Goal: Task Accomplishment & Management: Manage account settings

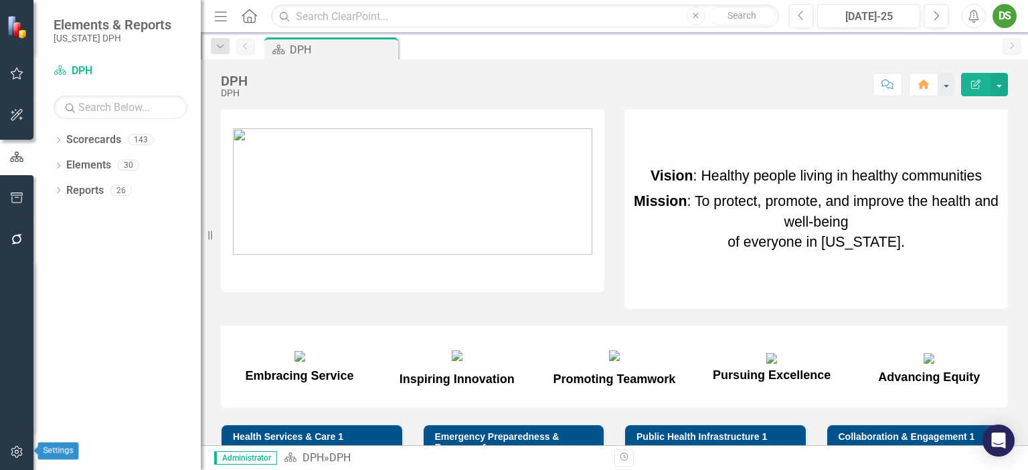
click at [17, 452] on icon "button" at bounding box center [17, 452] width 14 height 11
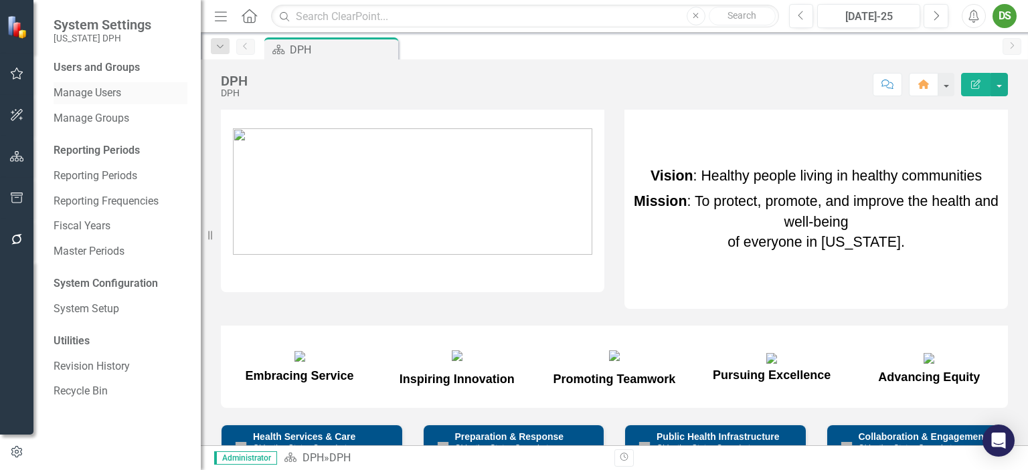
click at [88, 94] on link "Manage Users" at bounding box center [121, 93] width 134 height 15
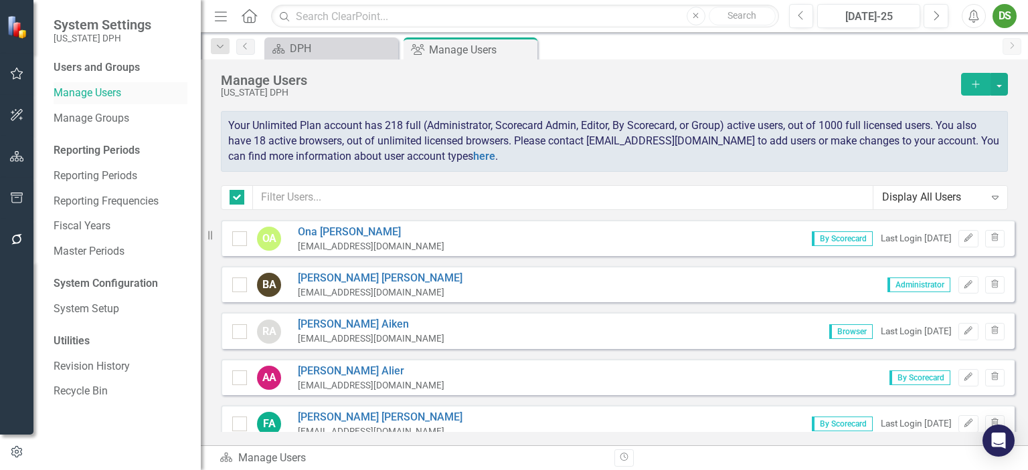
checkbox input "false"
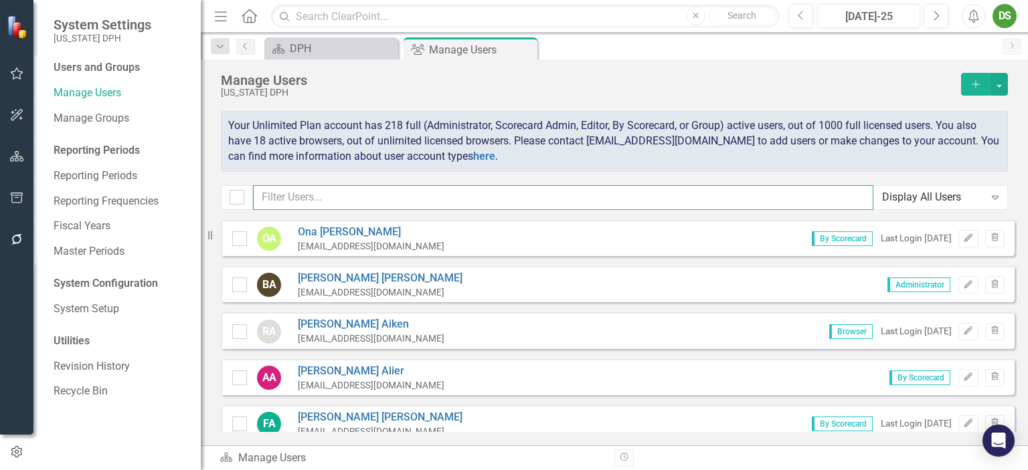
click at [335, 192] on input "text" at bounding box center [563, 197] width 620 height 25
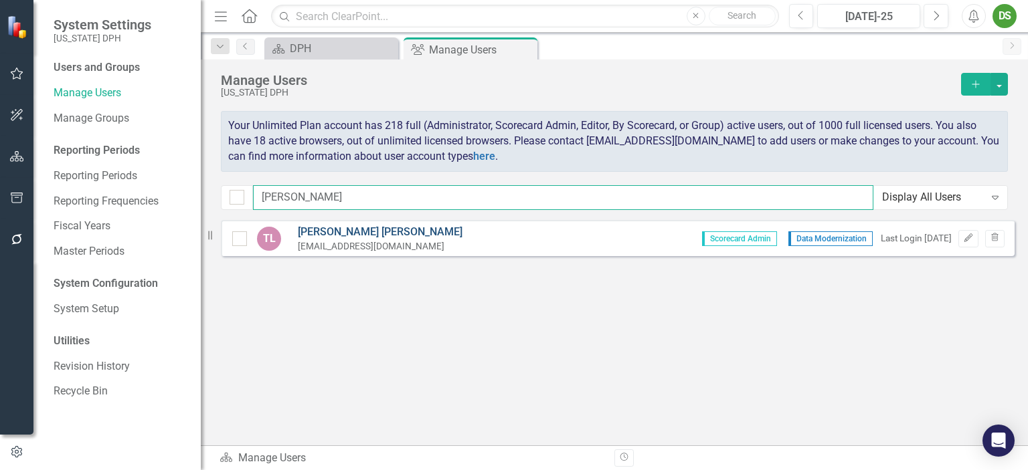
type input "[PERSON_NAME]"
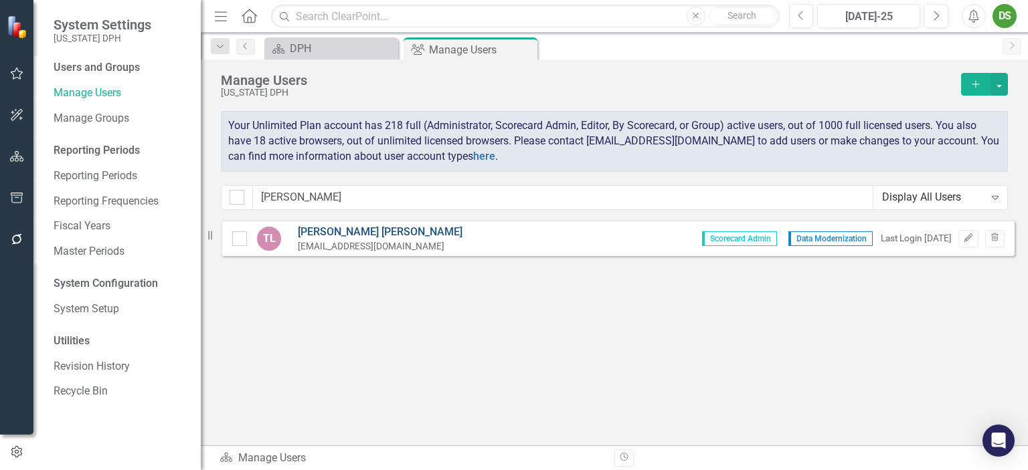
click at [331, 234] on link "[PERSON_NAME]" at bounding box center [380, 232] width 165 height 15
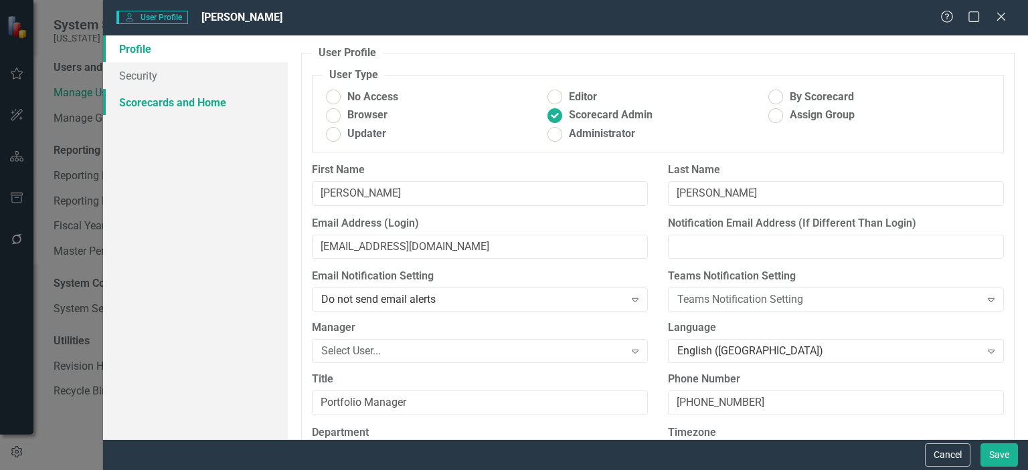
click at [149, 107] on link "Scorecards and Home" at bounding box center [195, 102] width 185 height 27
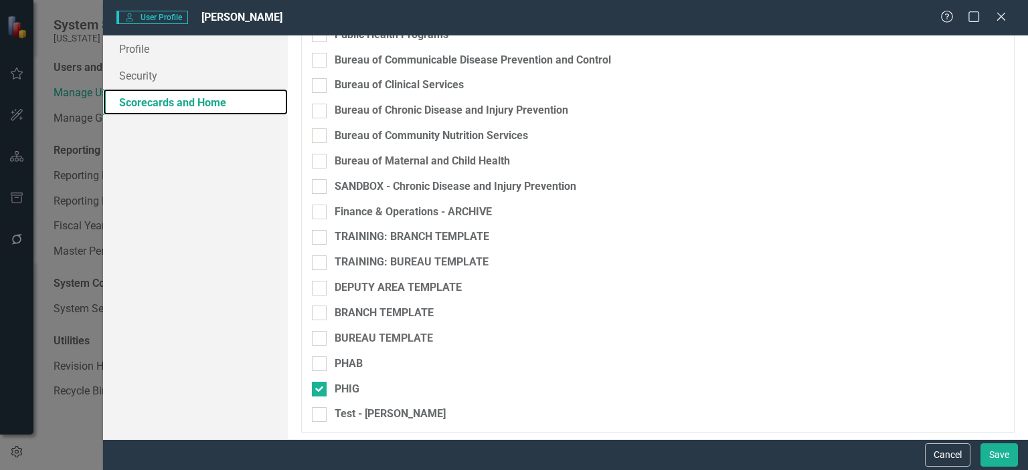
scroll to position [3372, 0]
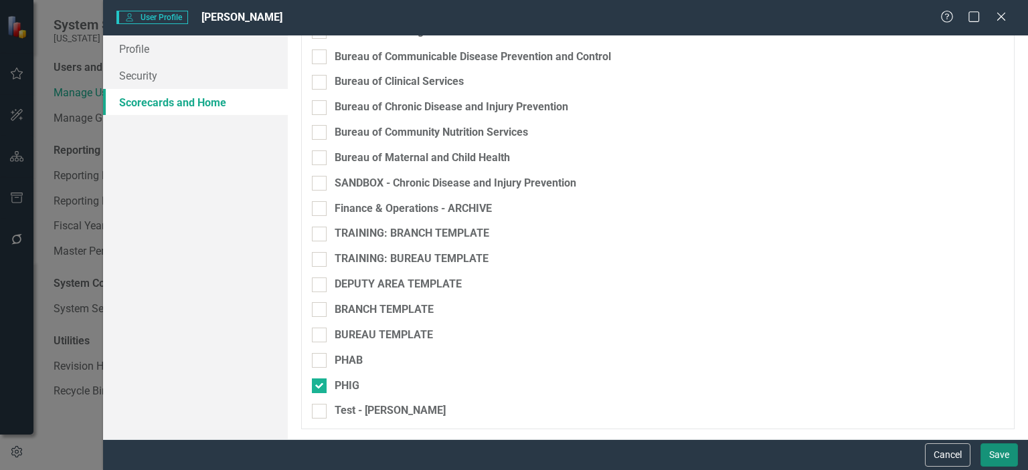
click at [1000, 454] on button "Save" at bounding box center [998, 455] width 37 height 23
